Goal: Task Accomplishment & Management: Complete application form

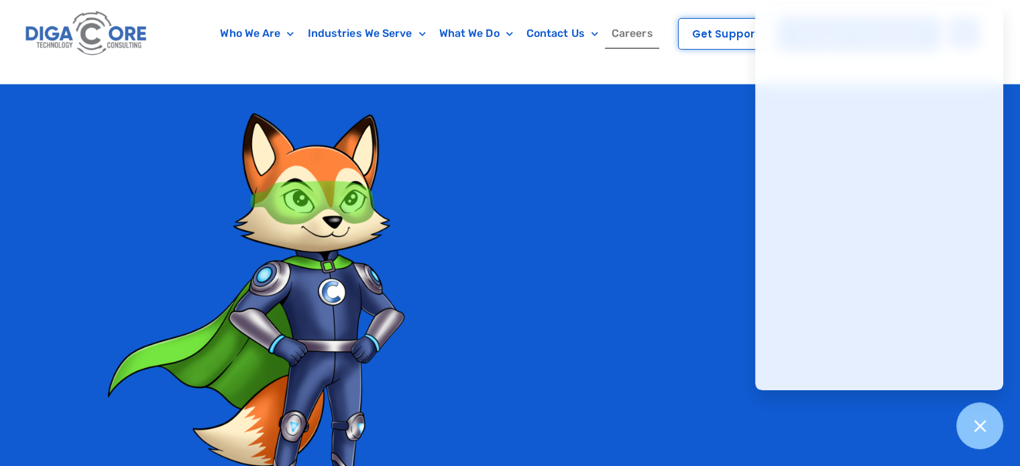
scroll to position [2905, 0]
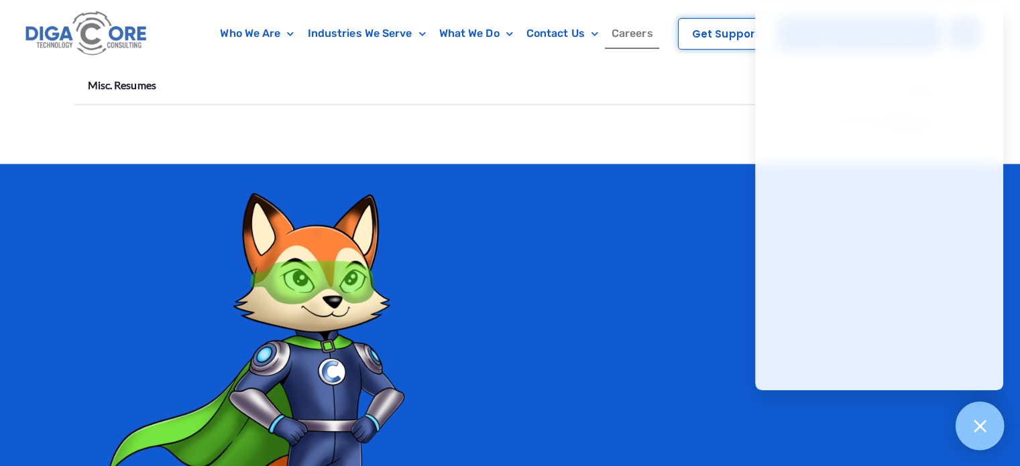
click at [984, 425] on icon at bounding box center [979, 425] width 17 height 17
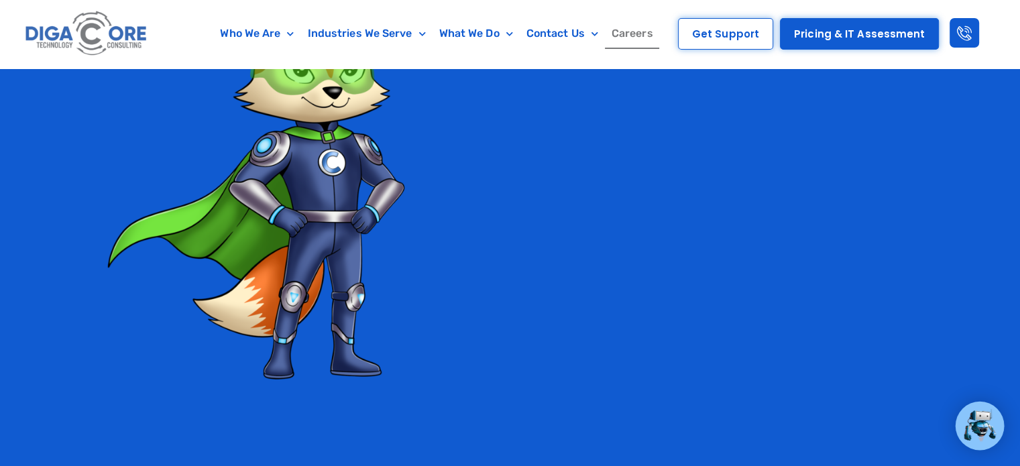
scroll to position [3039, 0]
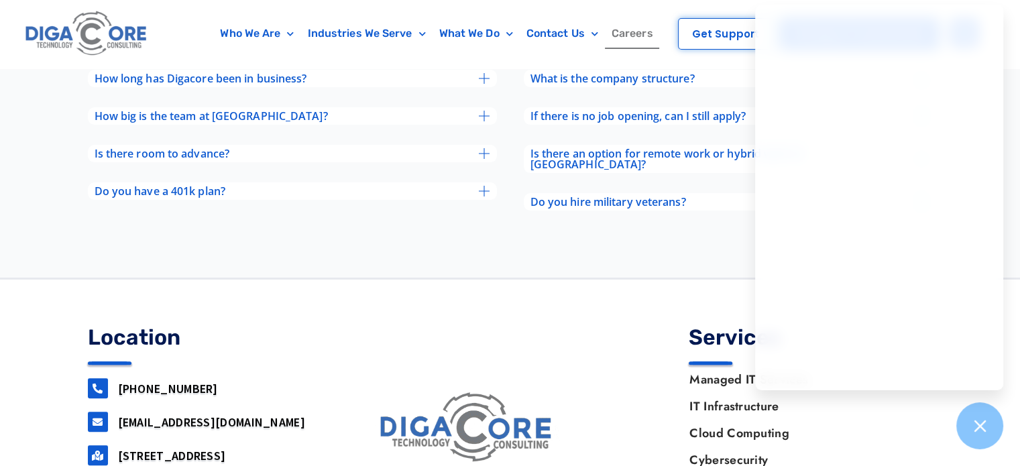
scroll to position [5542, 0]
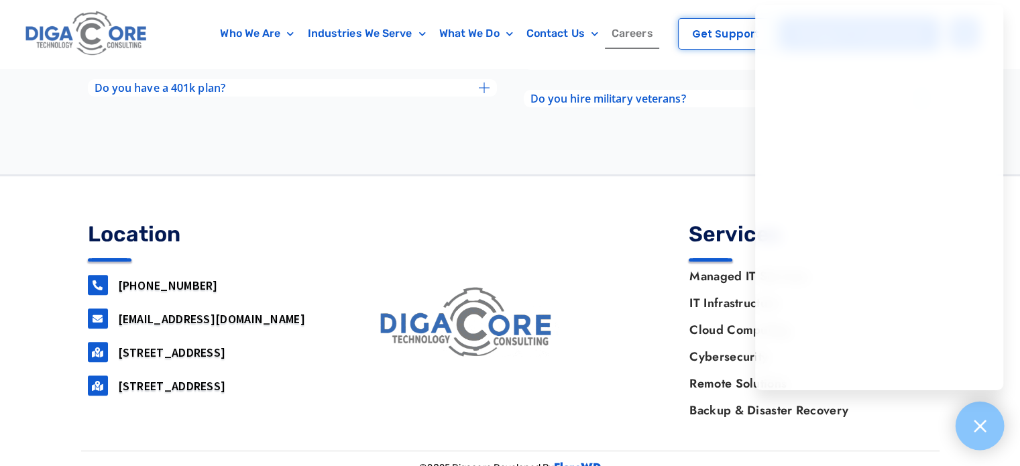
click at [1004, 426] on div at bounding box center [980, 426] width 49 height 49
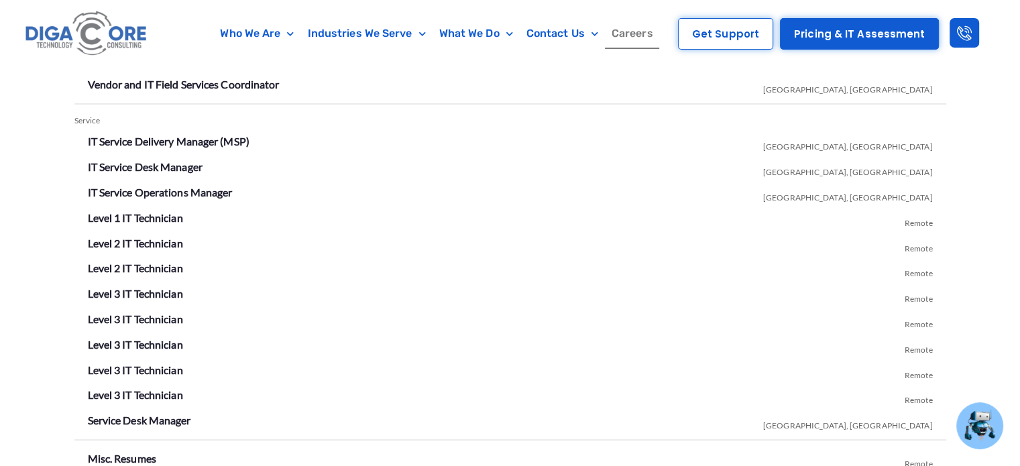
scroll to position [2523, 0]
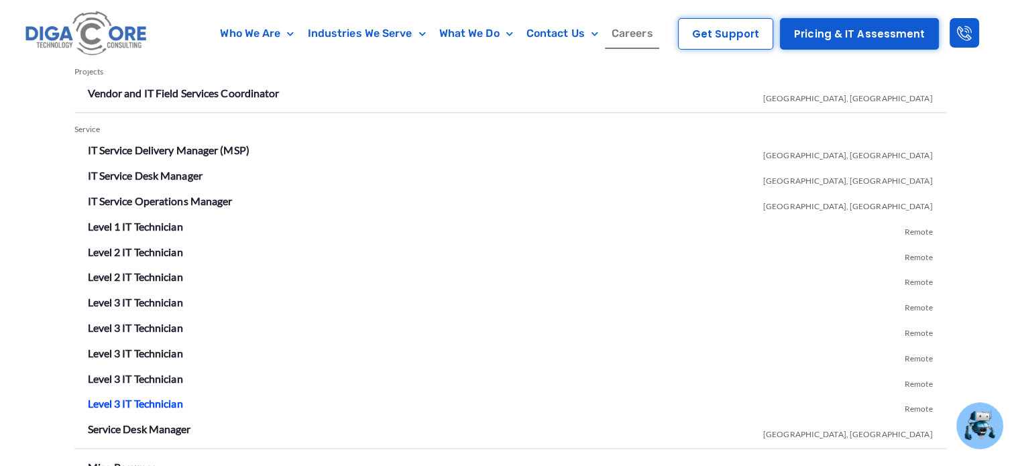
click at [158, 399] on link "Level 3 IT Technician" at bounding box center [135, 402] width 95 height 13
